Goal: Task Accomplishment & Management: Manage account settings

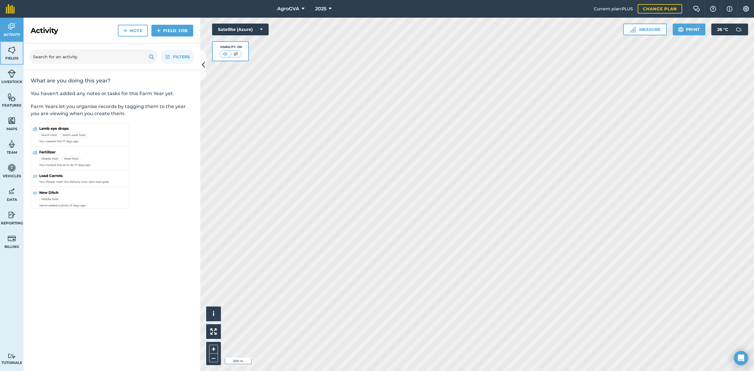
click at [13, 54] on img at bounding box center [12, 50] width 8 height 9
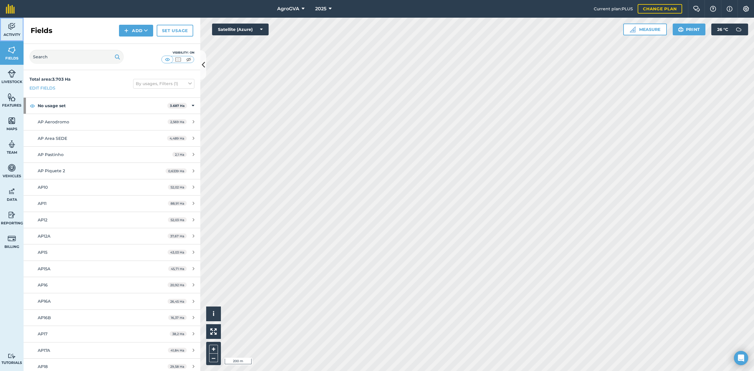
click at [11, 33] on span "Activity" at bounding box center [12, 34] width 24 height 5
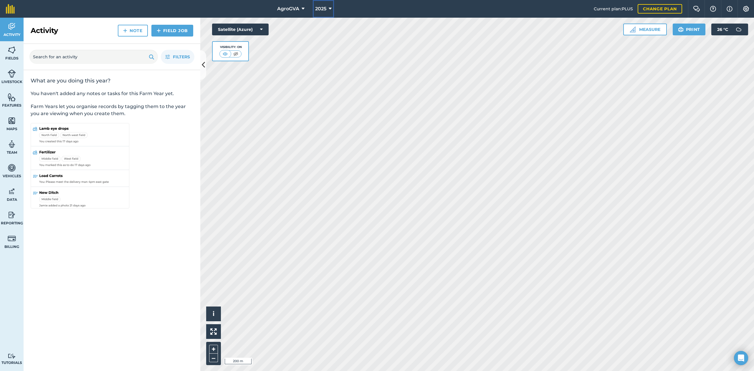
click at [315, 9] on span "2025" at bounding box center [320, 8] width 11 height 7
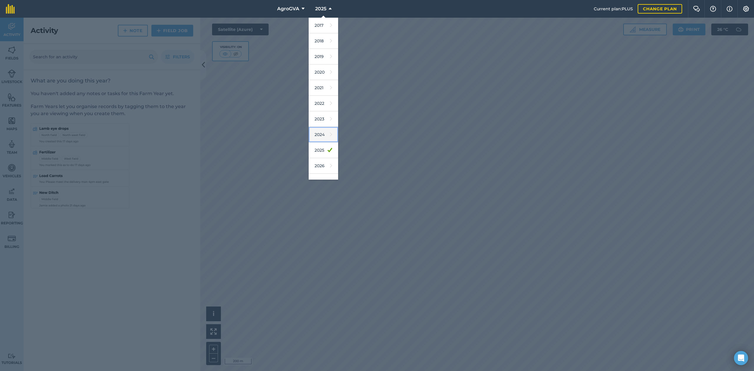
click at [322, 136] on link "2024" at bounding box center [323, 135] width 29 height 16
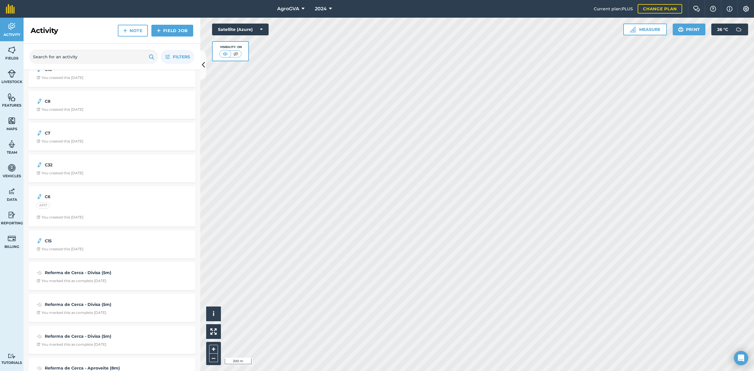
scroll to position [1885, 0]
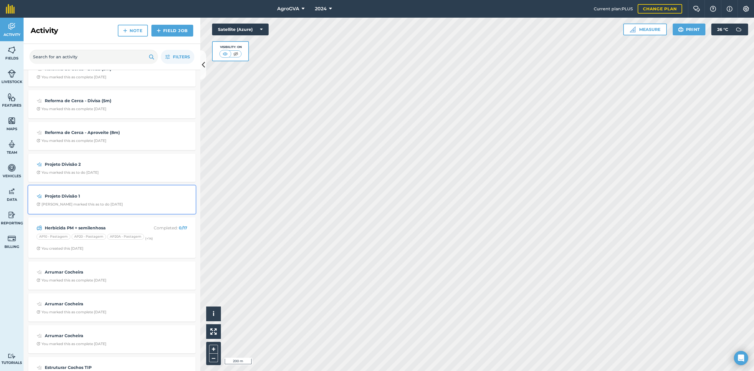
click at [89, 191] on div "Projeto Divisão 1 Udisson O marked this as to do [DATE]" at bounding box center [112, 199] width 160 height 21
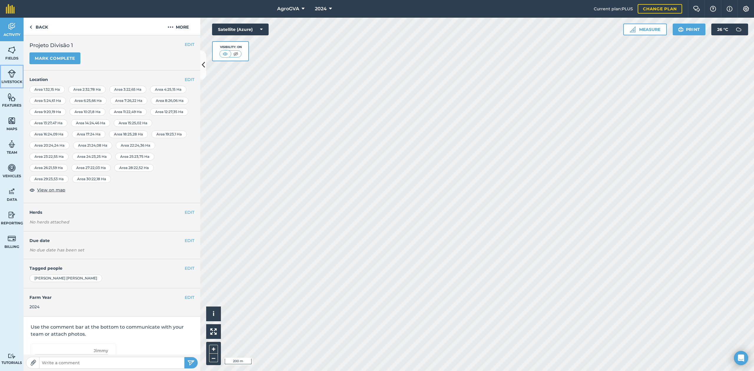
click at [13, 75] on img at bounding box center [12, 73] width 8 height 9
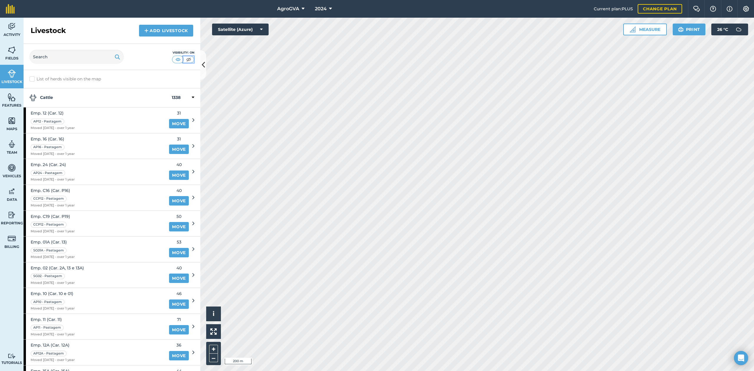
click at [187, 59] on img at bounding box center [188, 60] width 7 height 6
click at [19, 32] on span "Activity" at bounding box center [12, 34] width 24 height 5
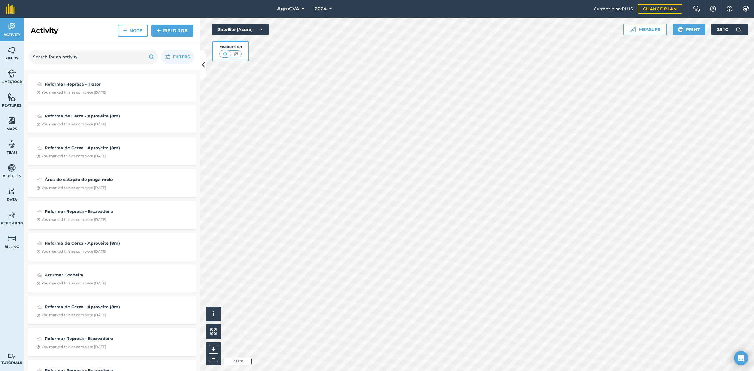
click at [532, 231] on div at bounding box center [477, 194] width 554 height 353
click at [648, 28] on button "Measure" at bounding box center [645, 30] width 44 height 12
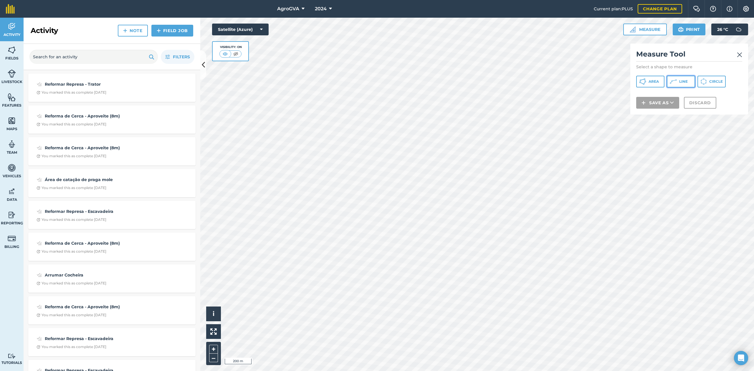
click at [678, 82] on button "Line" at bounding box center [681, 82] width 28 height 12
click at [674, 80] on icon at bounding box center [673, 81] width 7 height 7
click at [683, 80] on span "Line" at bounding box center [683, 81] width 9 height 5
click at [673, 86] on button "Line" at bounding box center [681, 82] width 28 height 12
click at [695, 125] on button "Discard" at bounding box center [700, 124] width 32 height 12
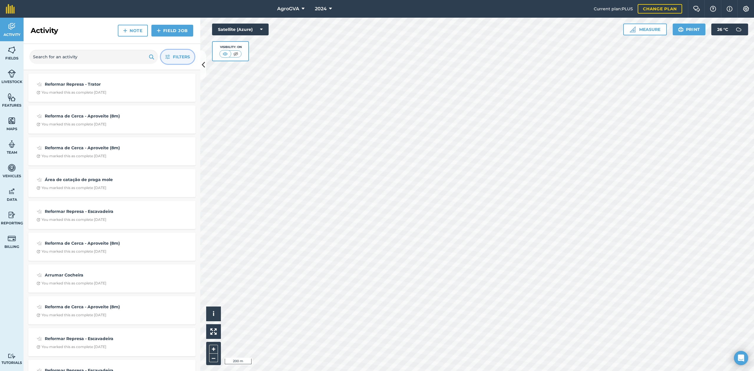
click at [166, 54] on button "Filters" at bounding box center [178, 57] width 34 height 14
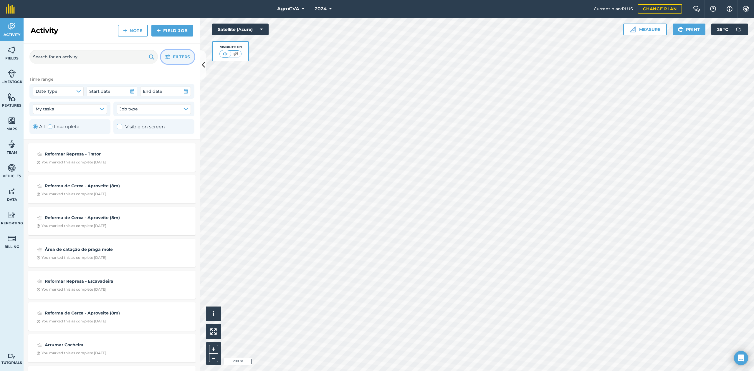
click at [63, 126] on label "Incomplete" at bounding box center [64, 126] width 32 height 7
radio input "false"
radio input "true"
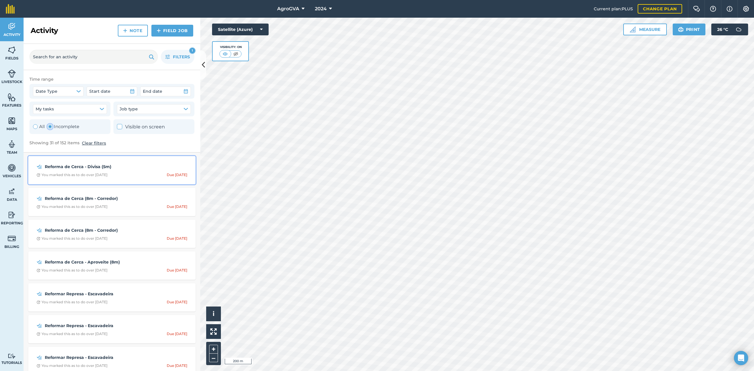
click at [107, 175] on div "You marked this as to do over [DATE]" at bounding box center [72, 175] width 71 height 5
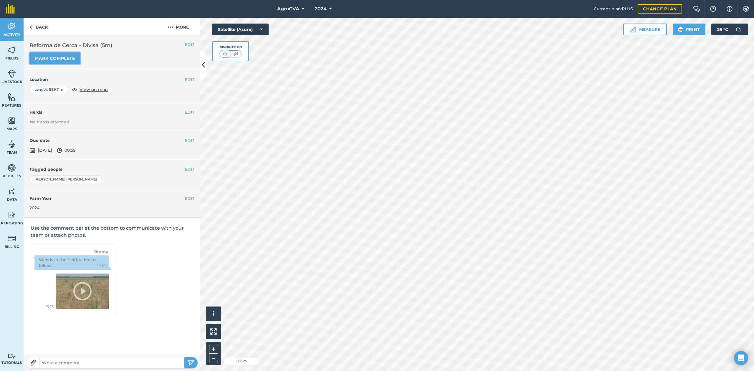
click at [52, 58] on button "Mark complete" at bounding box center [54, 58] width 51 height 12
click at [40, 30] on link "Back" at bounding box center [39, 26] width 30 height 17
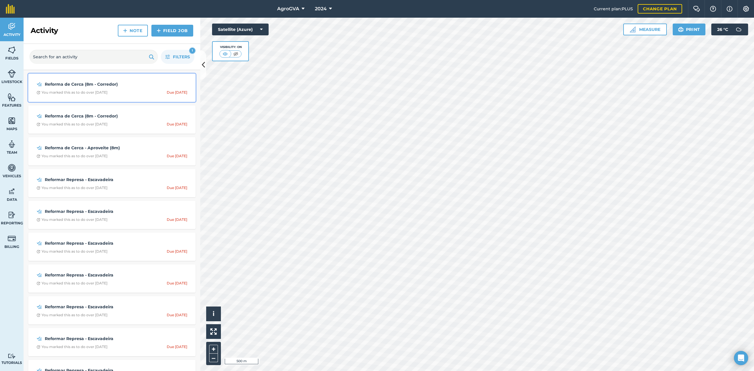
click at [101, 95] on div "You marked this as to do over [DATE]" at bounding box center [72, 92] width 71 height 5
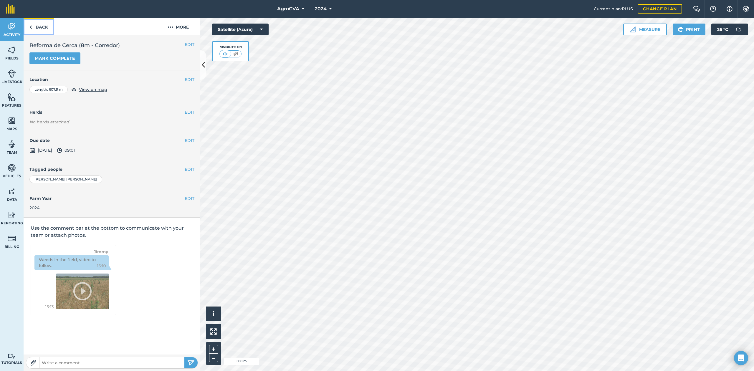
click at [44, 27] on link "Back" at bounding box center [39, 26] width 30 height 17
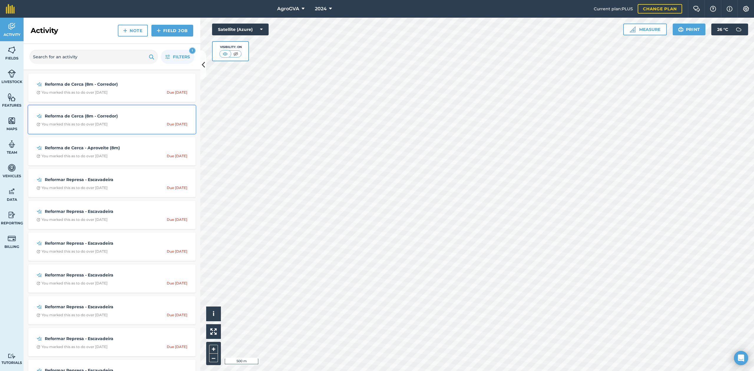
click at [114, 122] on span "You marked this as to do over [DATE] Due [DATE]" at bounding box center [112, 124] width 151 height 5
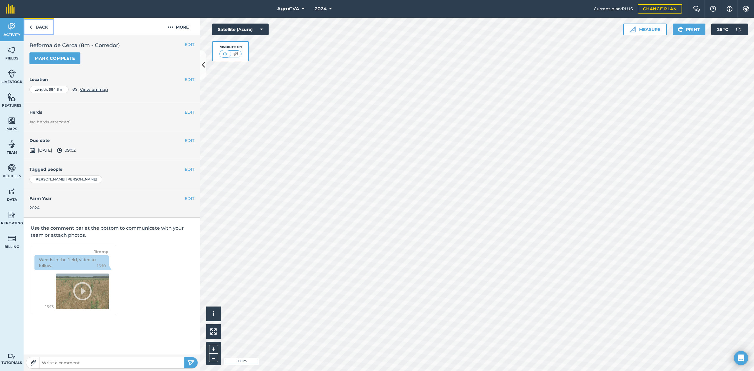
click at [42, 29] on link "Back" at bounding box center [39, 26] width 30 height 17
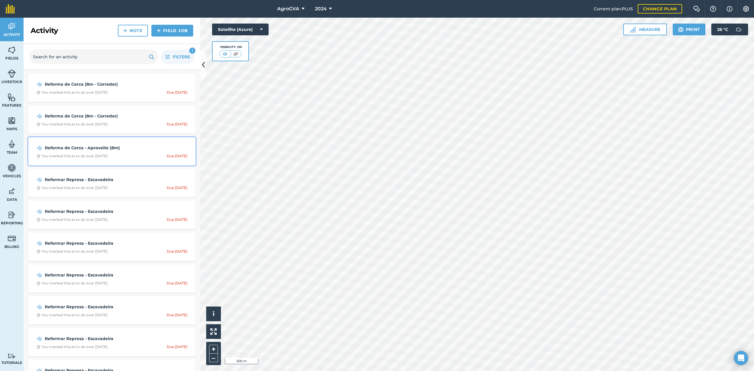
click at [102, 150] on strong "Reforma de Cerca - Aproveite (8m)" at bounding box center [91, 148] width 93 height 6
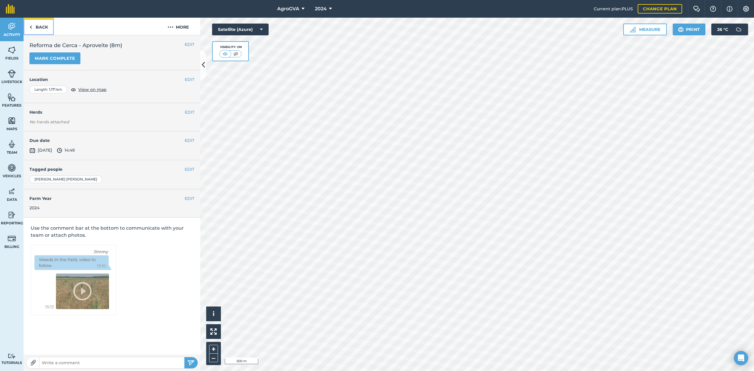
click at [47, 29] on link "Back" at bounding box center [39, 26] width 30 height 17
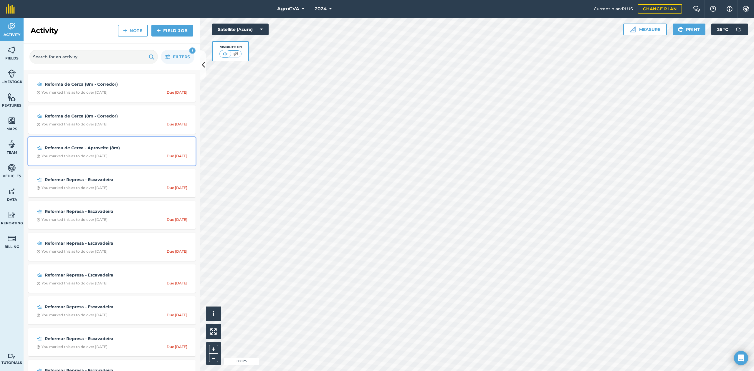
click at [89, 154] on div "You marked this as to do over [DATE]" at bounding box center [72, 156] width 71 height 5
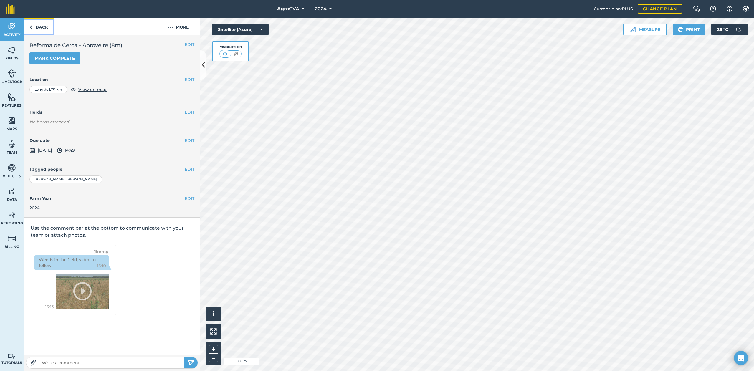
click at [41, 21] on link "Back" at bounding box center [39, 26] width 30 height 17
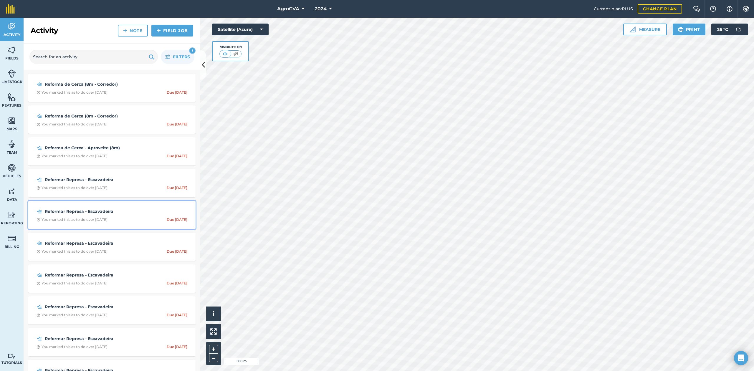
click at [83, 213] on strong "Reformar Represa - Escavadeira" at bounding box center [91, 211] width 93 height 6
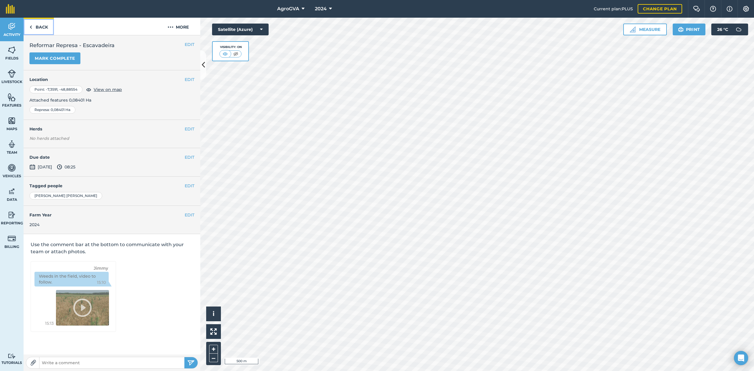
click at [37, 24] on link "Back" at bounding box center [39, 26] width 30 height 17
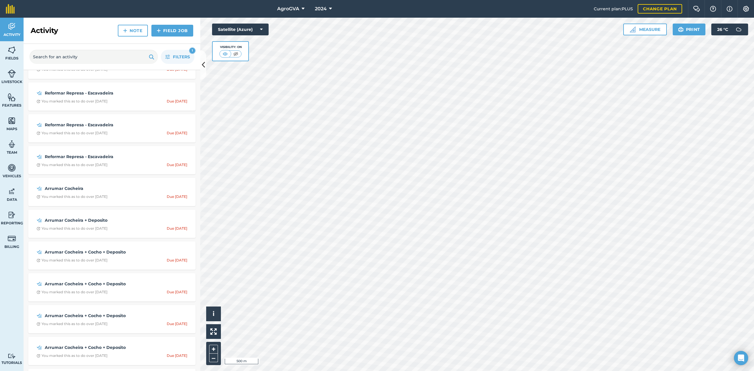
scroll to position [275, 0]
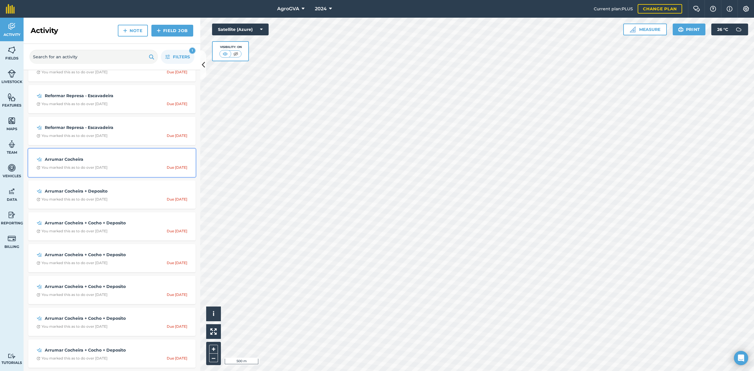
click at [78, 165] on div "Arrumar Cocheira You marked this as to do over [DATE] Due [DATE]" at bounding box center [112, 162] width 160 height 21
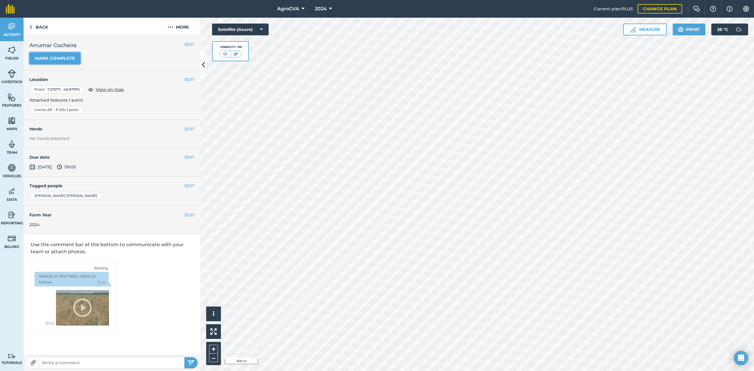
click at [52, 61] on button "Mark complete" at bounding box center [54, 58] width 51 height 12
click at [27, 25] on link "Back" at bounding box center [39, 26] width 30 height 17
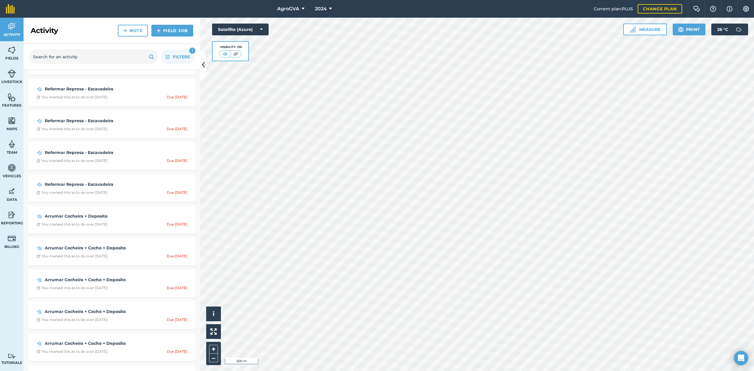
scroll to position [196, 0]
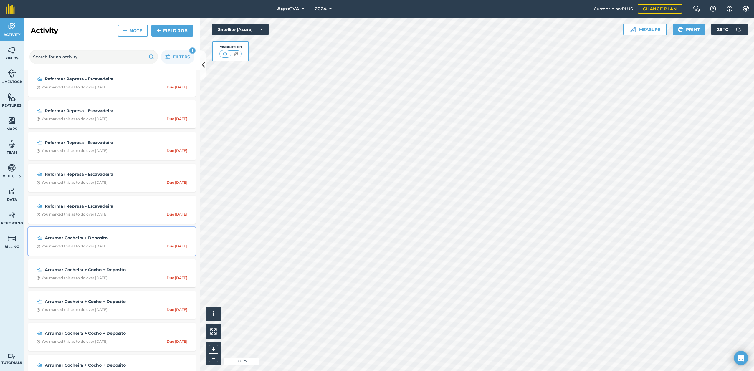
click at [107, 246] on div "You marked this as to do over [DATE]" at bounding box center [72, 246] width 71 height 5
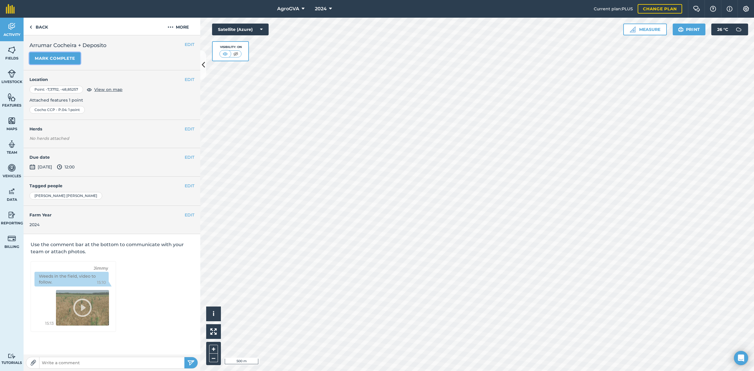
click at [48, 61] on button "Mark complete" at bounding box center [54, 58] width 51 height 12
click at [39, 26] on link "Back" at bounding box center [39, 26] width 30 height 17
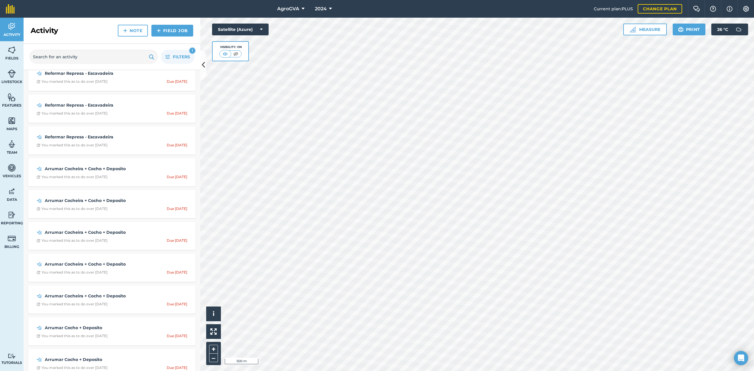
scroll to position [314, 0]
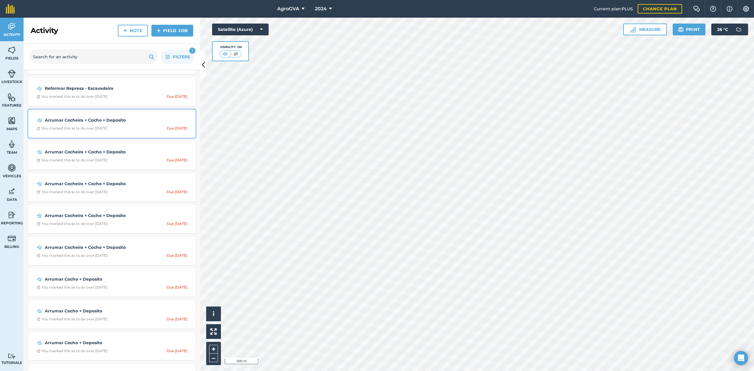
click at [102, 130] on div "You marked this as to do over [DATE]" at bounding box center [72, 128] width 71 height 5
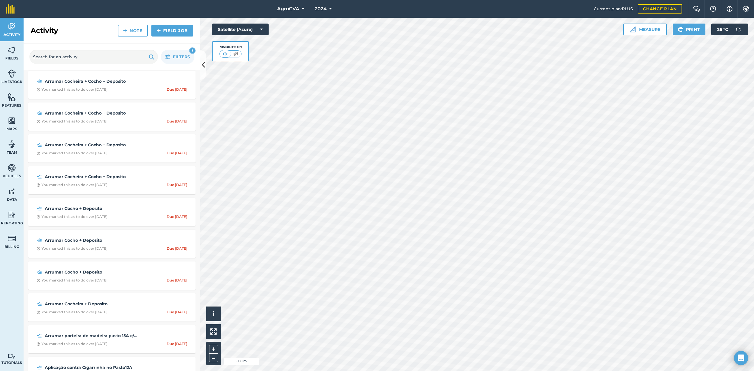
scroll to position [432, 0]
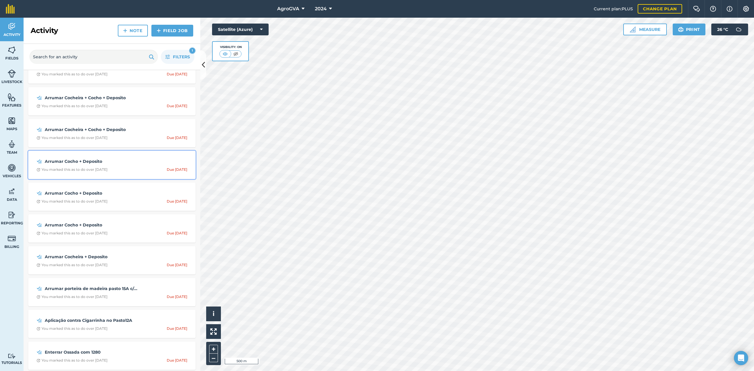
click at [107, 169] on div "You marked this as to do over [DATE]" at bounding box center [72, 169] width 71 height 5
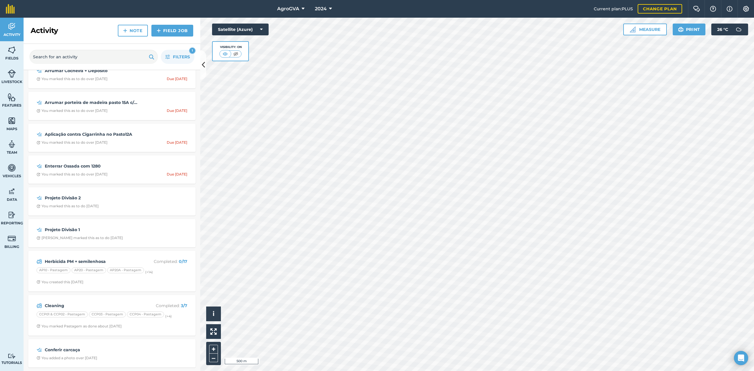
scroll to position [619, 0]
click at [88, 230] on strong "Projeto Divisão 1" at bounding box center [91, 229] width 93 height 6
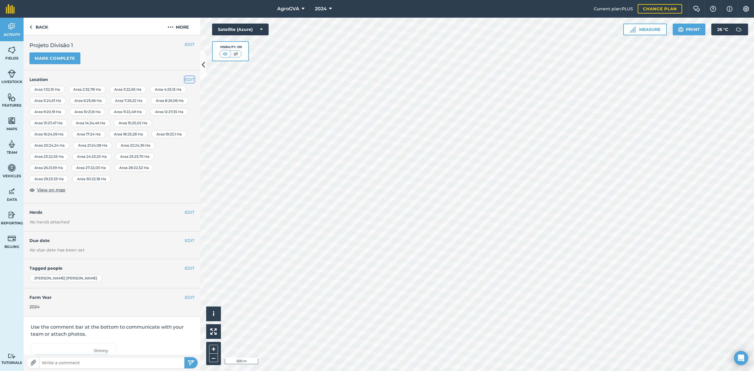
click at [185, 78] on button "EDIT" at bounding box center [190, 79] width 10 height 6
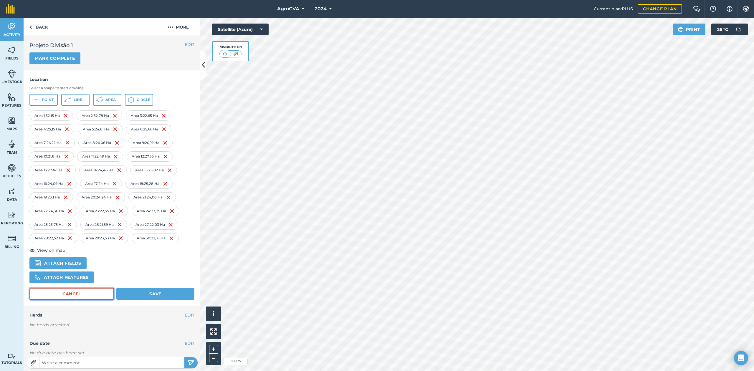
click at [75, 296] on button "Cancel" at bounding box center [71, 294] width 85 height 12
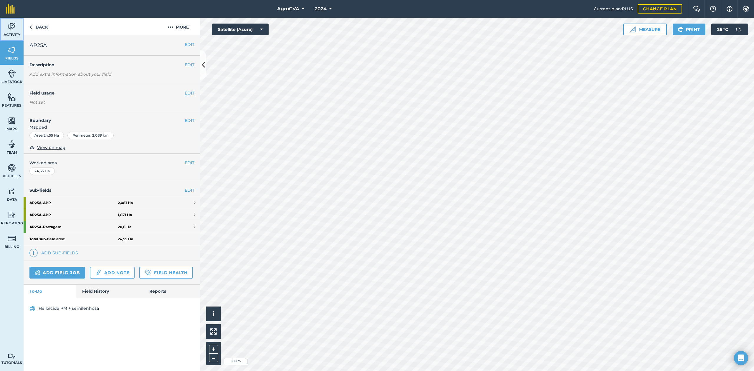
click at [14, 36] on span "Activity" at bounding box center [12, 34] width 24 height 5
